Goal: Find specific page/section: Find specific page/section

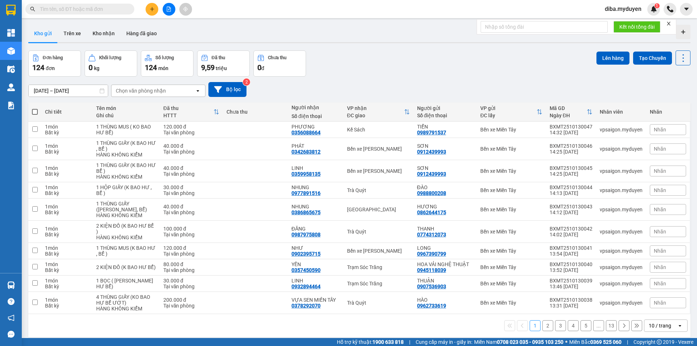
click at [330, 62] on div "Đơn hàng 124 đơn Khối lượng 0 kg Số lượng 124 món Đã thu 9,59 triệu Chưa thu 0 …" at bounding box center [359, 63] width 663 height 26
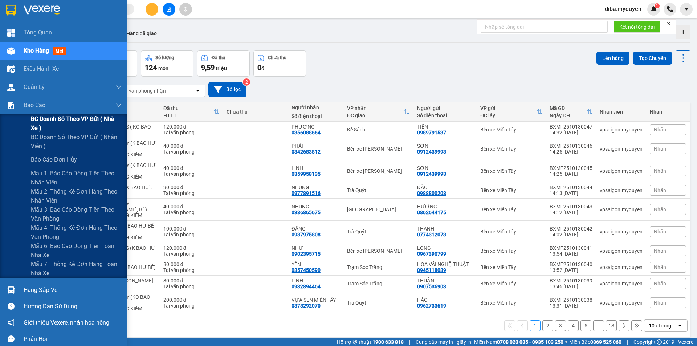
click at [48, 124] on span "BC doanh số theo VP gửi ( nhà xe )" at bounding box center [76, 123] width 91 height 18
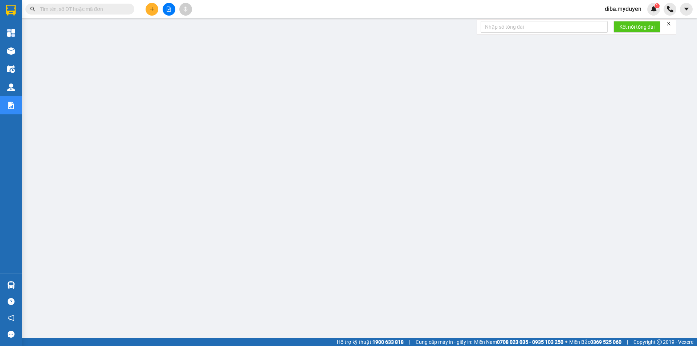
scroll to position [14, 0]
